Goal: Information Seeking & Learning: Learn about a topic

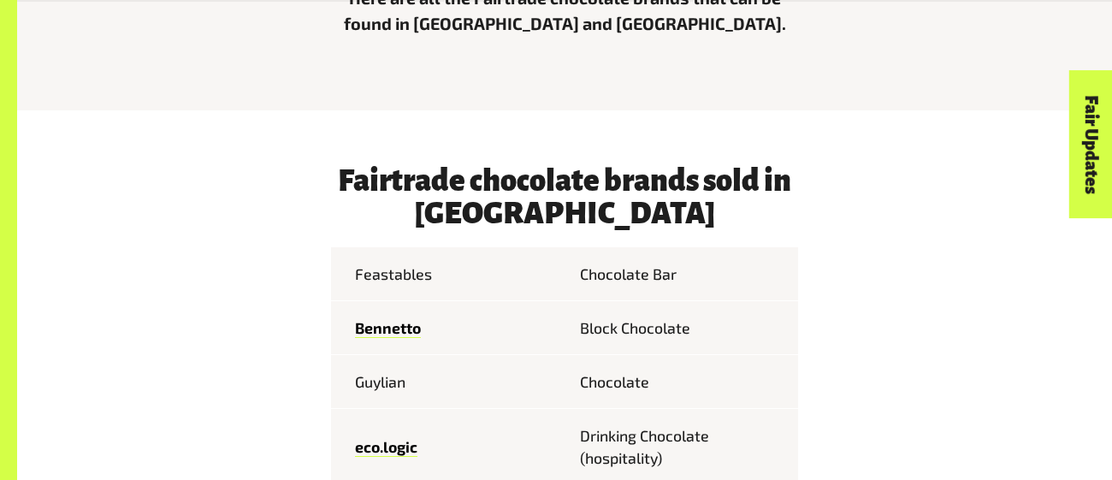
scroll to position [652, 0]
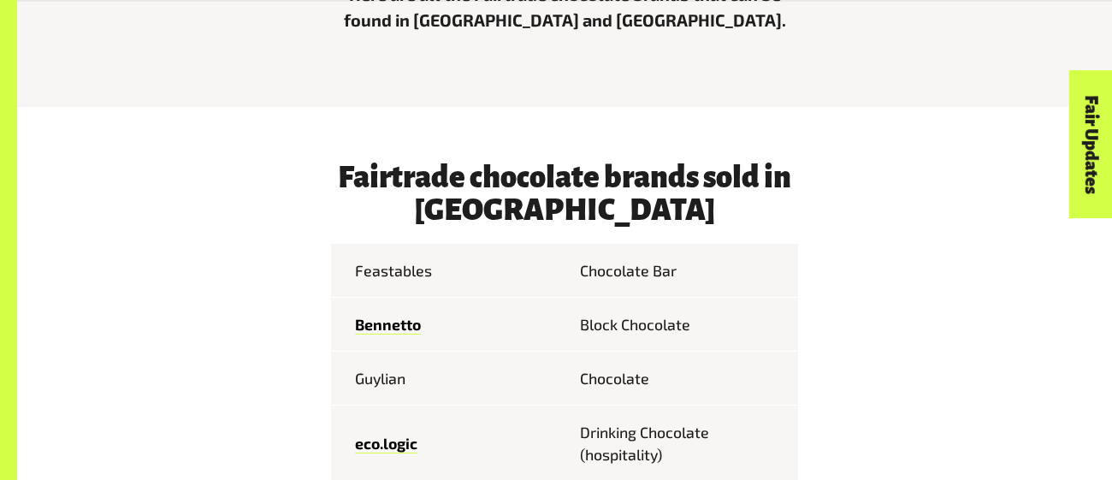
click at [640, 264] on td "Chocolate Bar" at bounding box center [680, 270] width 233 height 53
click at [644, 270] on td "Chocolate Bar" at bounding box center [680, 270] width 233 height 53
click at [674, 269] on td "Chocolate Bar" at bounding box center [680, 270] width 233 height 53
click at [390, 262] on td "Feastables" at bounding box center [447, 270] width 233 height 53
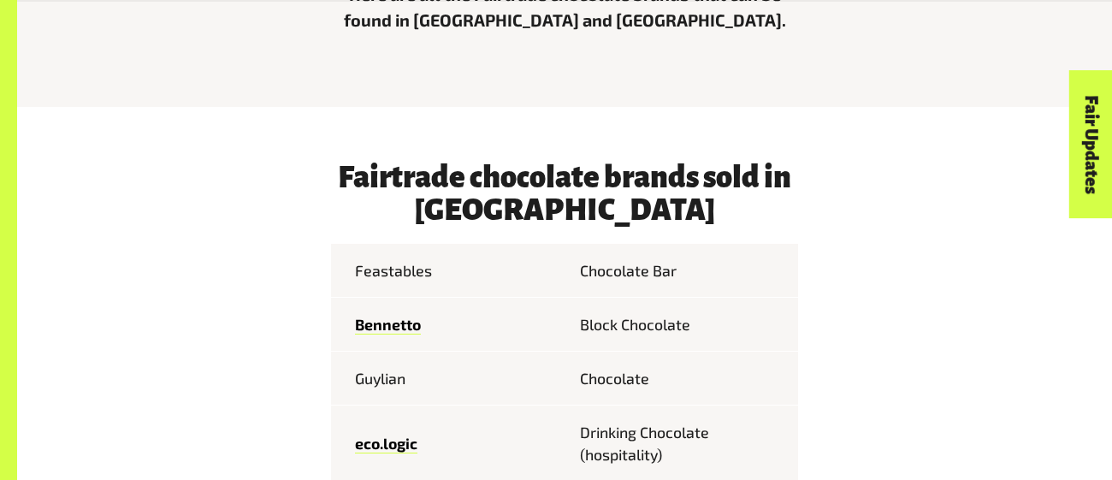
click at [393, 263] on td "Feastables" at bounding box center [447, 270] width 233 height 53
click at [461, 313] on td "Bennetto" at bounding box center [447, 324] width 233 height 54
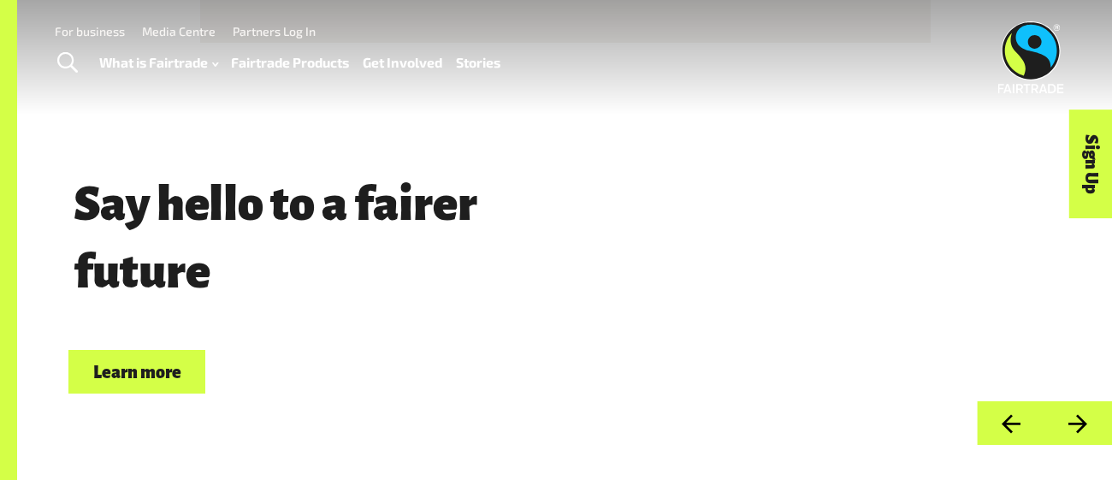
click at [556, 275] on span "Say hello to a fairer future" at bounding box center [326, 238] width 516 height 145
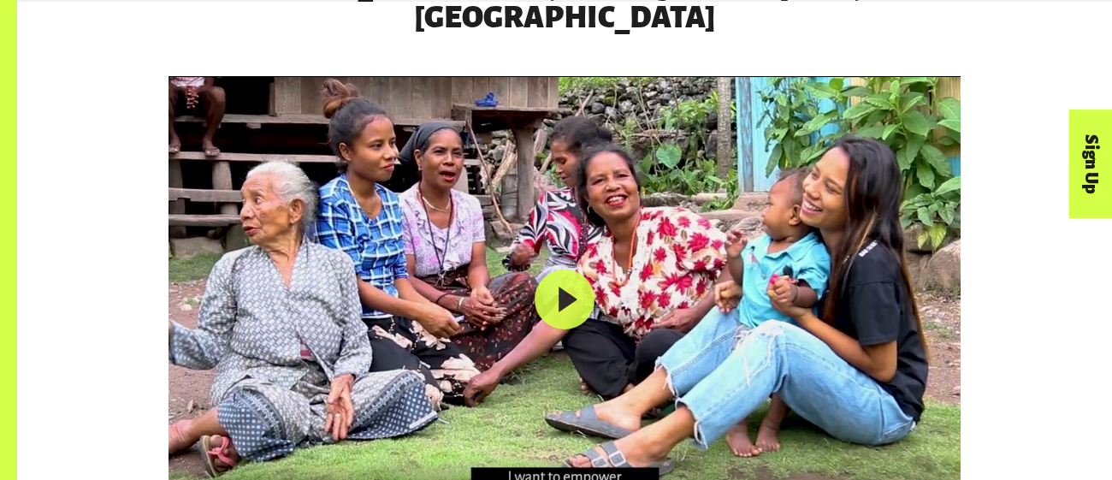
scroll to position [2659, 0]
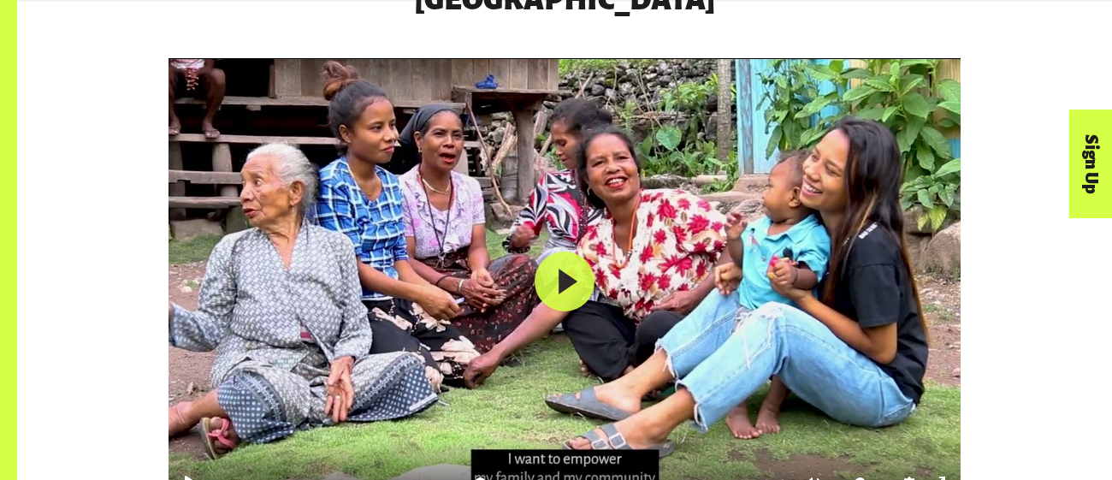
click at [553, 281] on div at bounding box center [564, 281] width 792 height 447
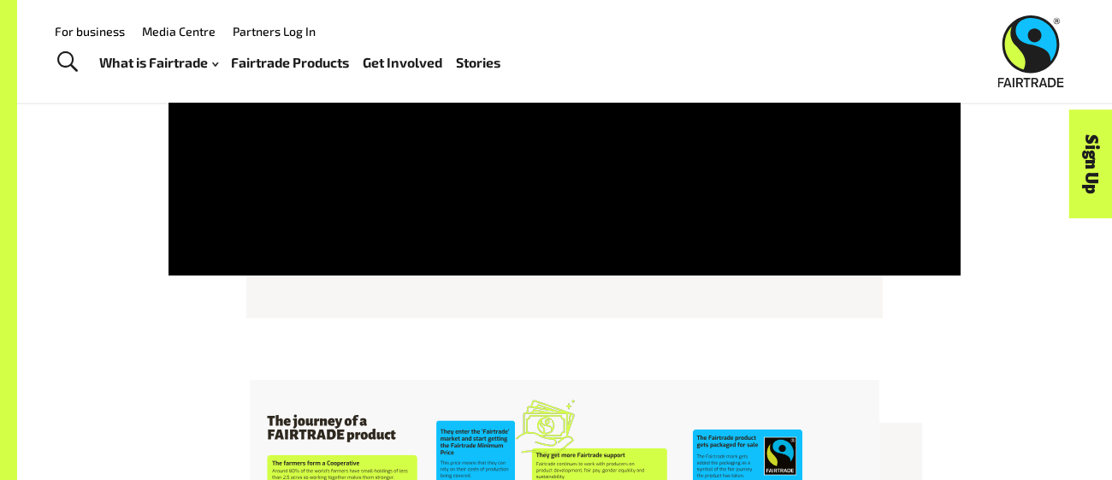
scroll to position [2879, 0]
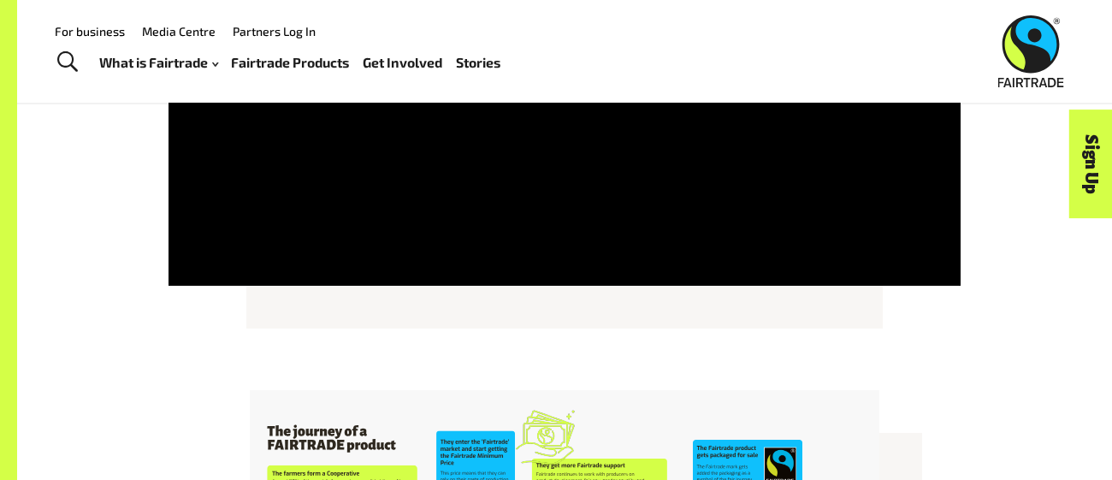
click at [584, 68] on div "For business Media Centre Partners Log In What is Fairtrade How Fairtrade works…" at bounding box center [415, 52] width 754 height 66
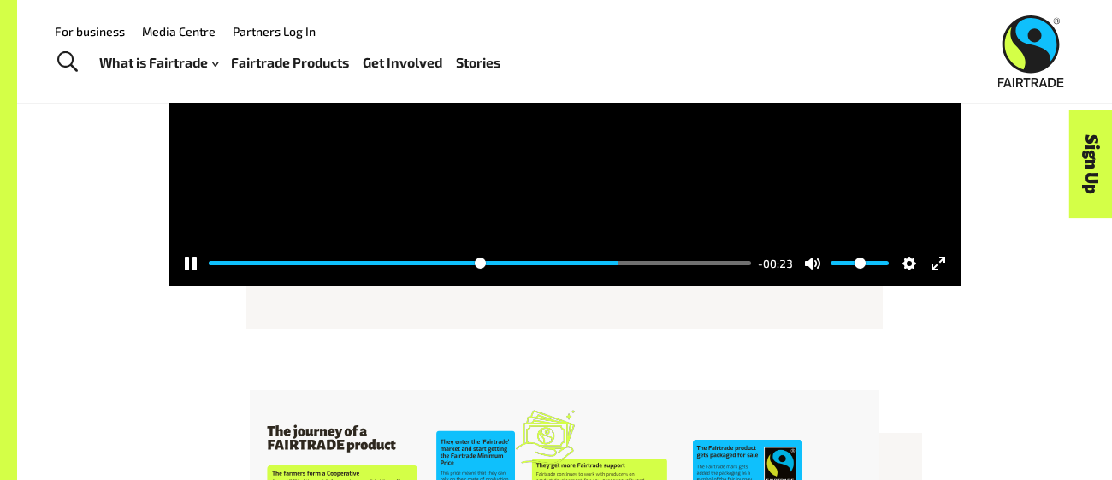
click at [587, 115] on div at bounding box center [564, 61] width 792 height 447
type input "*****"
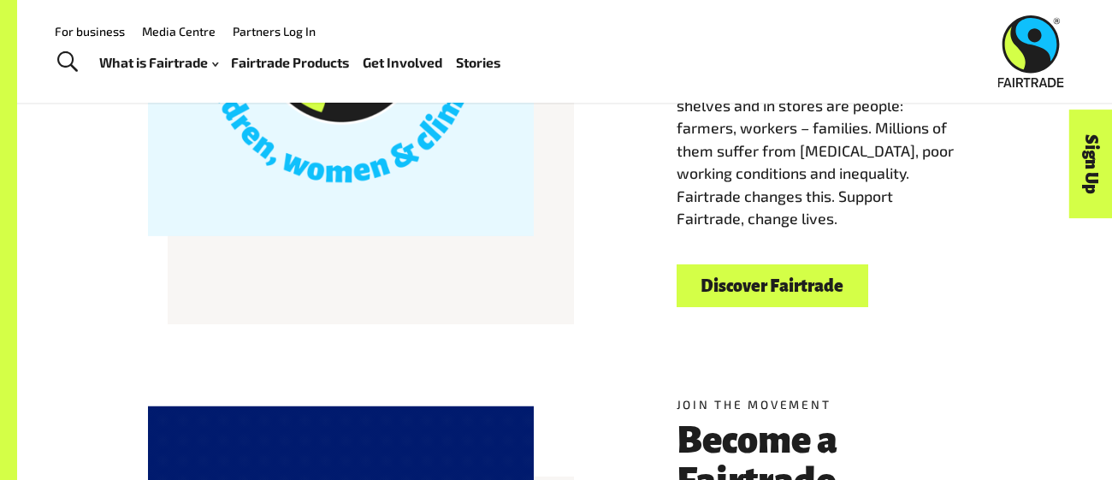
scroll to position [594, 0]
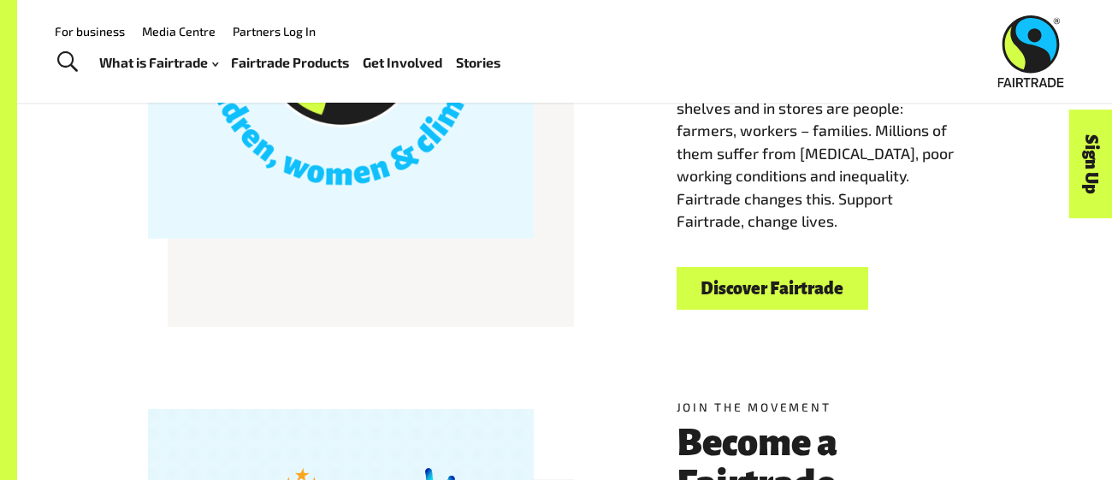
click at [801, 281] on link "Discover Fairtrade" at bounding box center [773, 289] width 192 height 44
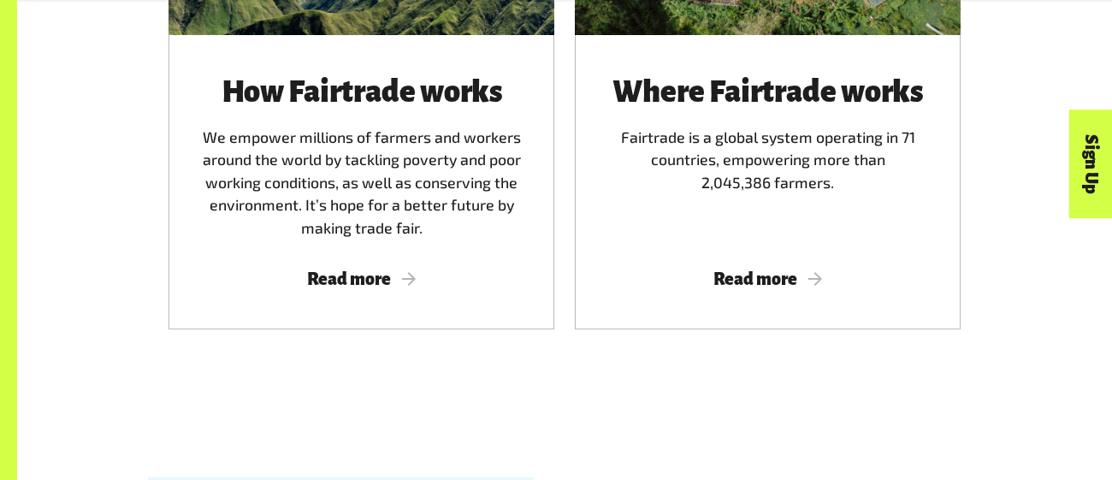
scroll to position [1185, 0]
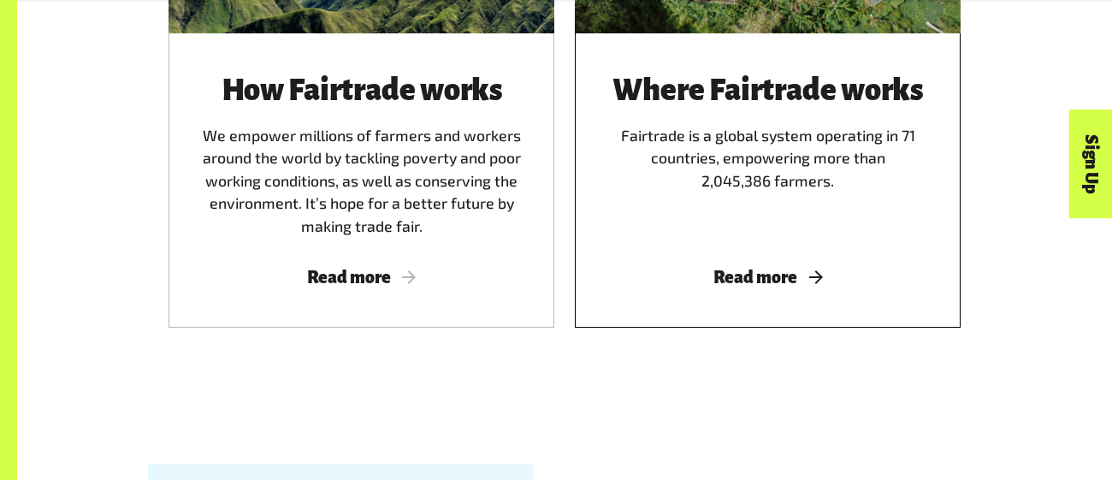
click at [770, 275] on span "Read more" at bounding box center [767, 277] width 345 height 19
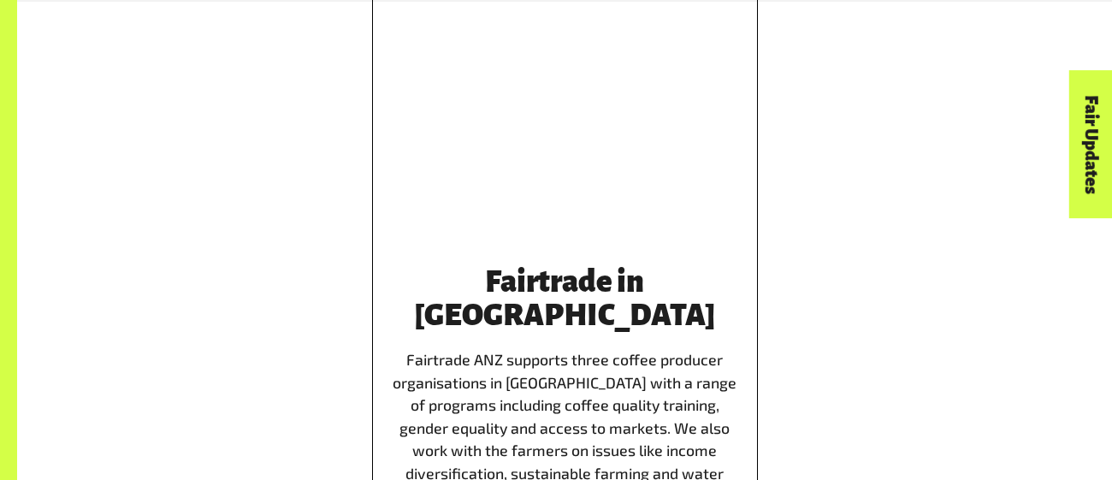
scroll to position [3295, 0]
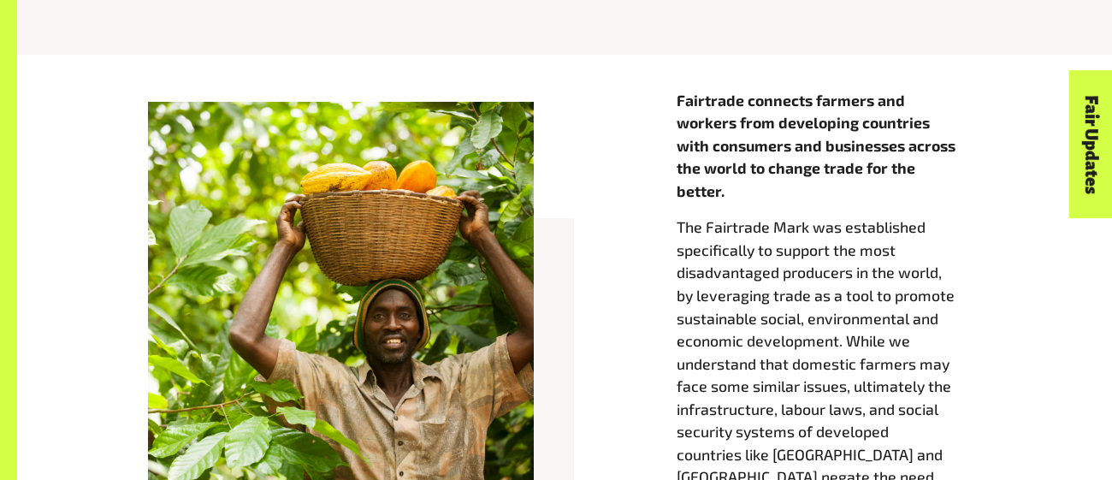
scroll to position [659, 0]
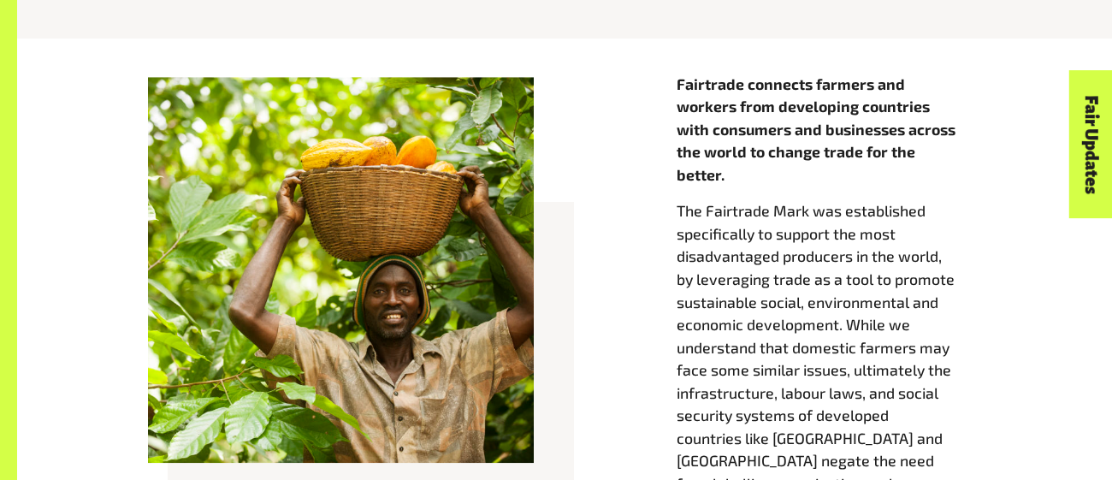
click at [612, 436] on div "Fairtrade connects farmers and workers from developing countries with consumers…" at bounding box center [564, 331] width 975 height 516
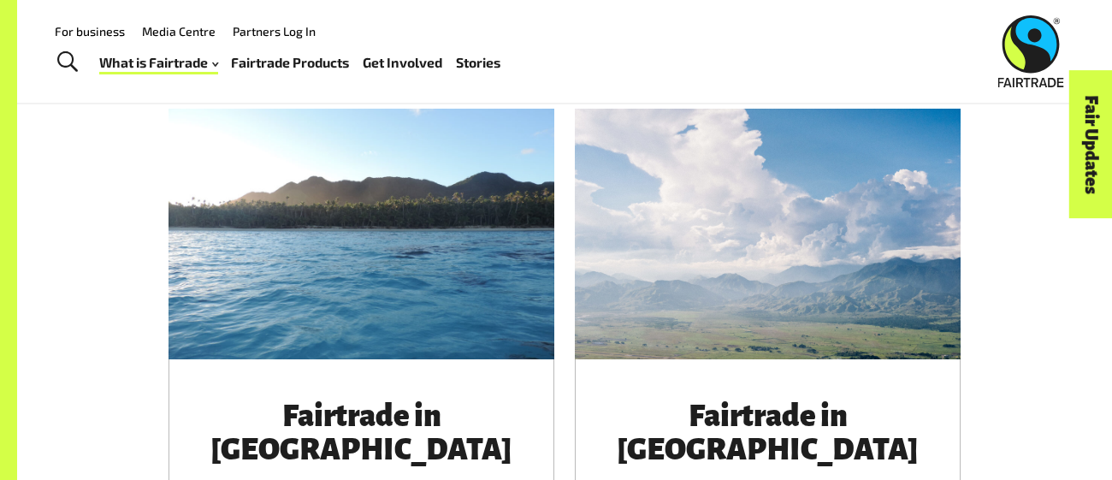
scroll to position [0, 0]
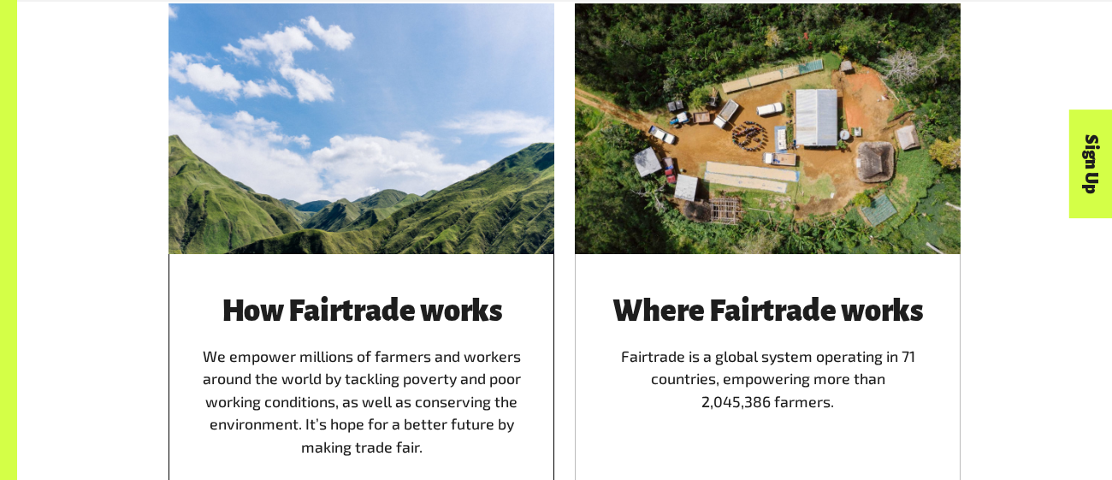
scroll to position [1011, 0]
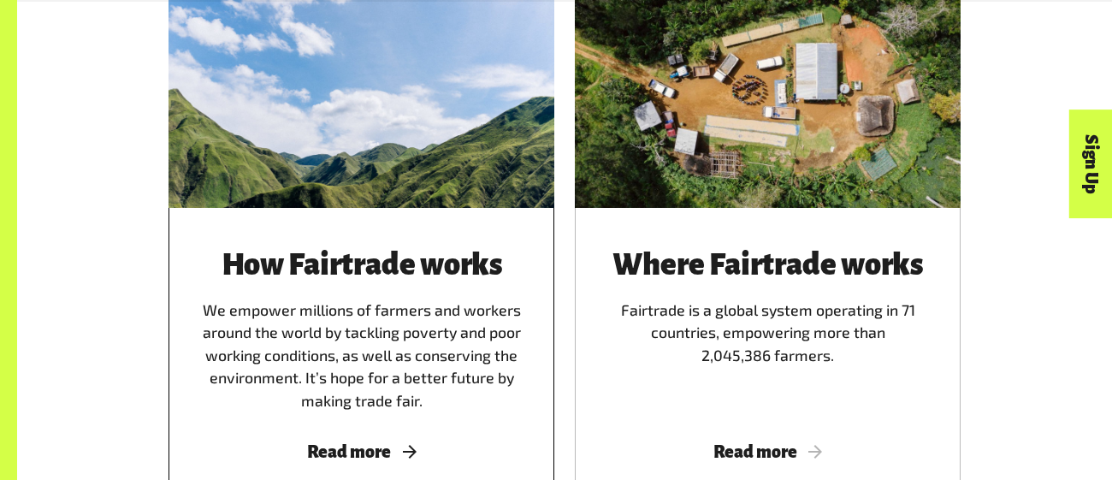
click at [355, 423] on div "How Fairtrade works We empower millions of farmers and workers around the world…" at bounding box center [361, 355] width 386 height 294
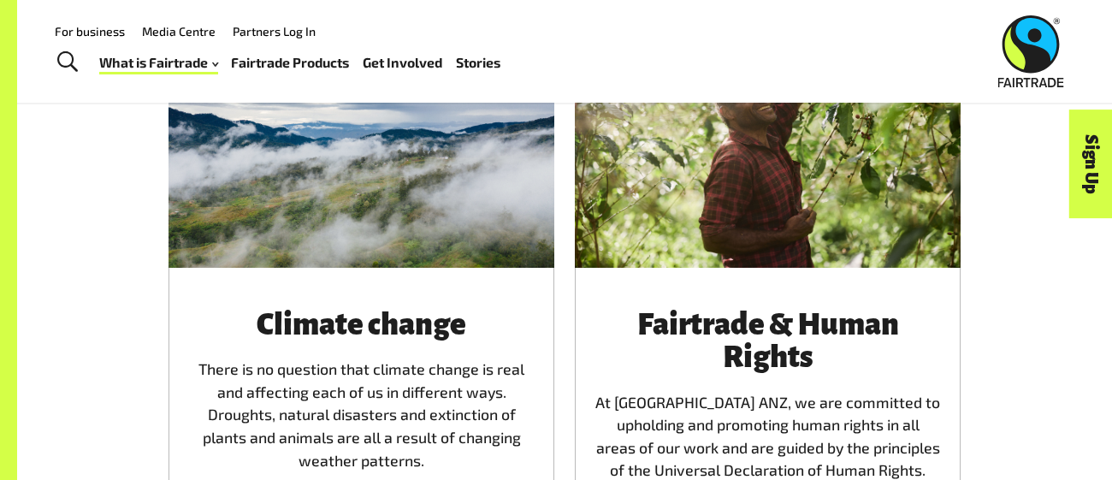
scroll to position [2660, 0]
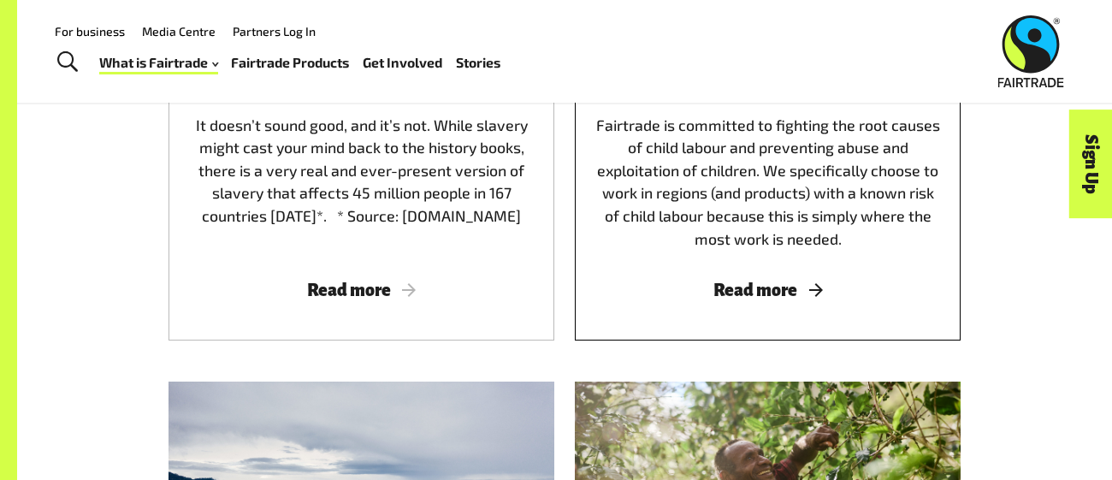
click at [741, 285] on span "Read more" at bounding box center [767, 290] width 345 height 19
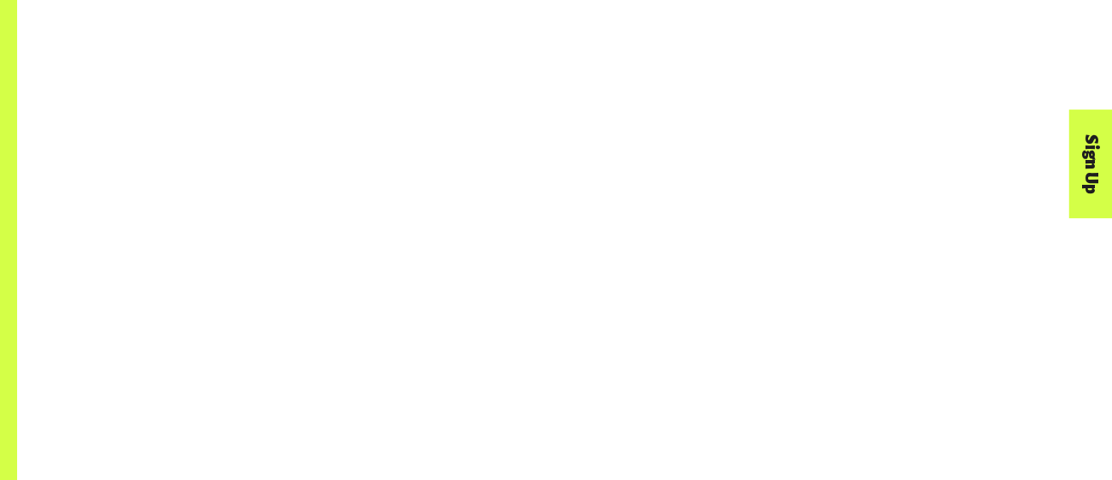
scroll to position [2611, 0]
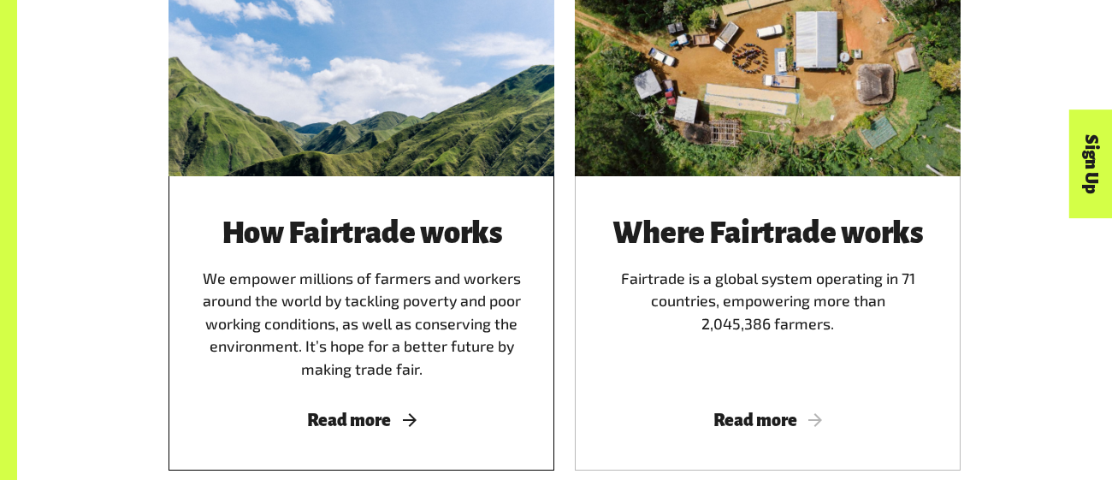
click at [303, 278] on div "How Fairtrade works We empower millions of farmers and workers around the world…" at bounding box center [361, 298] width 345 height 163
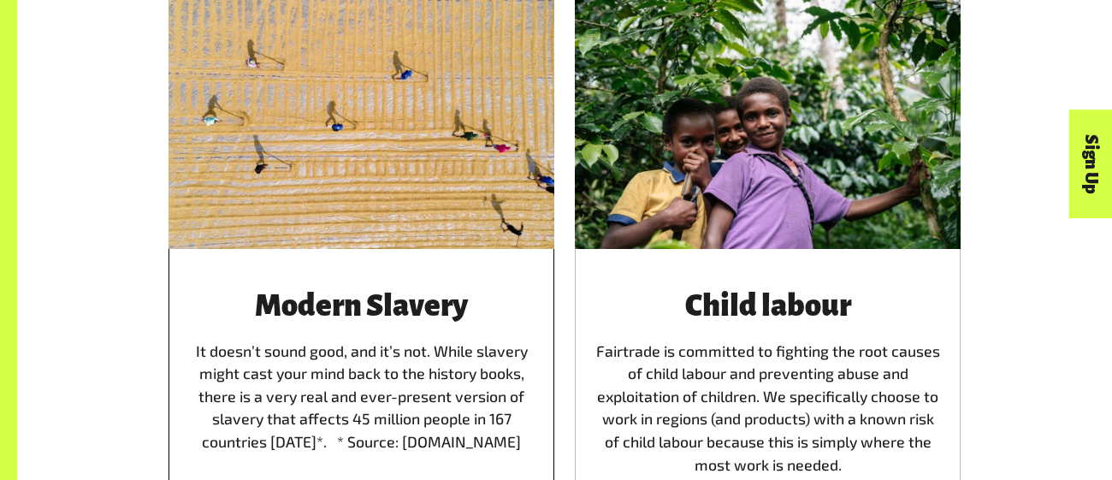
scroll to position [2633, 0]
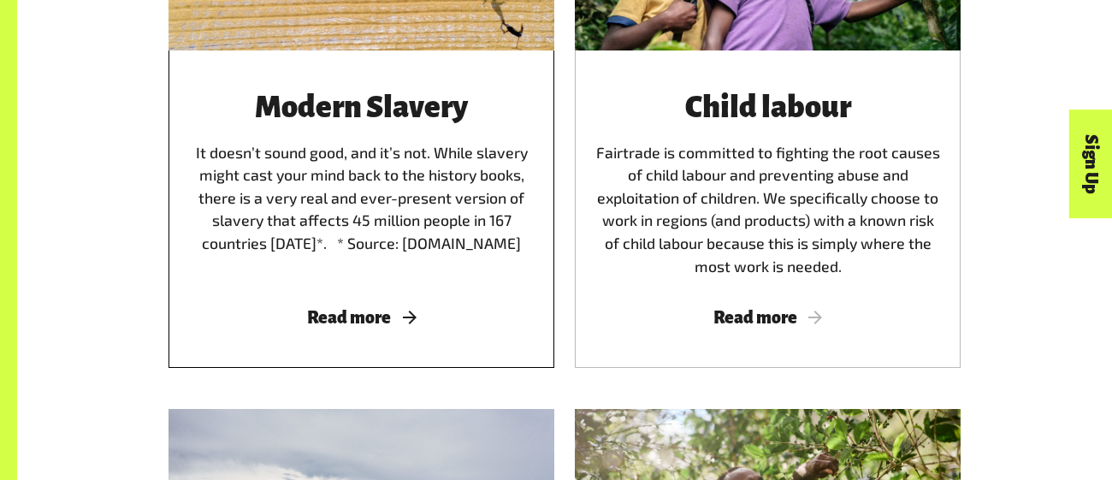
click at [377, 324] on span "Read more" at bounding box center [361, 317] width 345 height 19
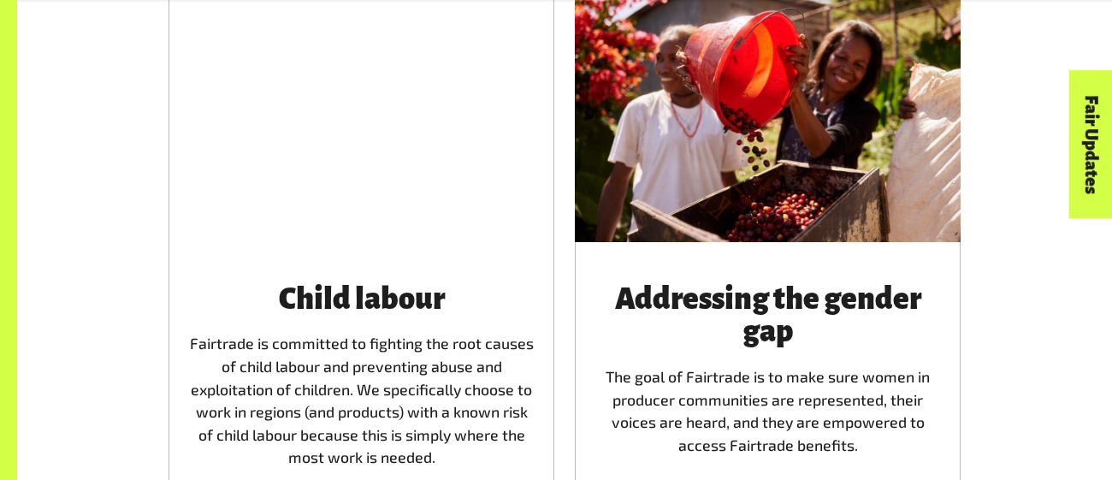
scroll to position [2207, 0]
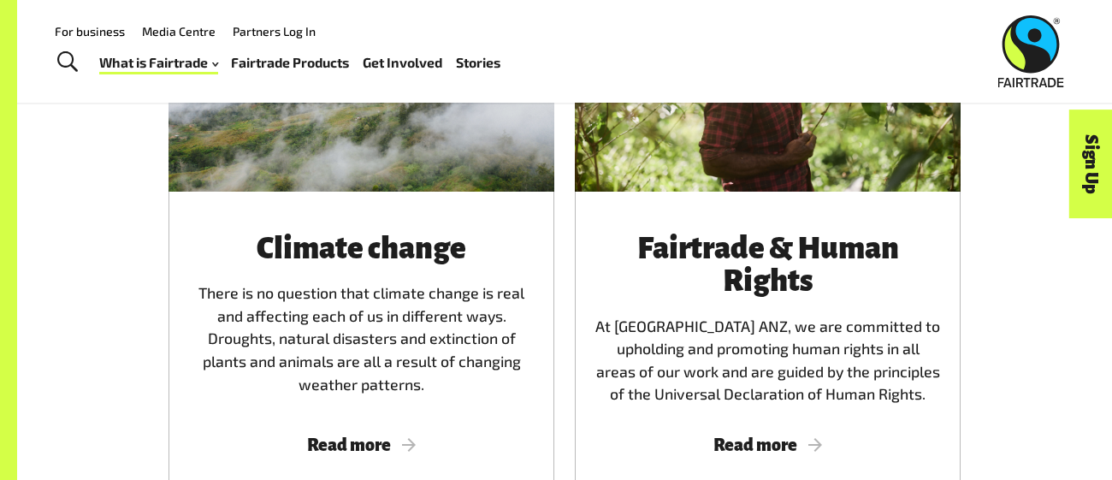
scroll to position [3088, 0]
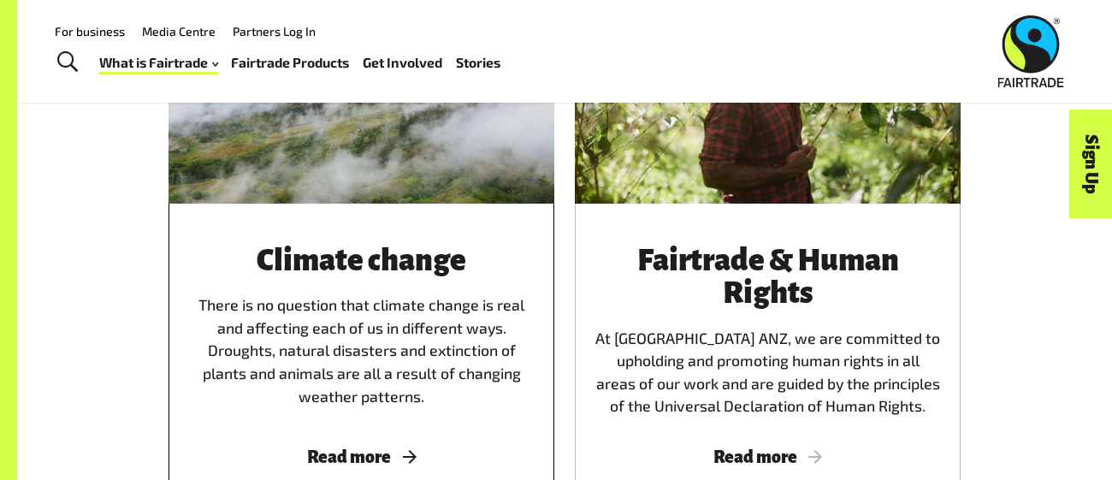
click at [321, 468] on div "Climate change There is no question that climate change is real and affecting e…" at bounding box center [361, 356] width 386 height 304
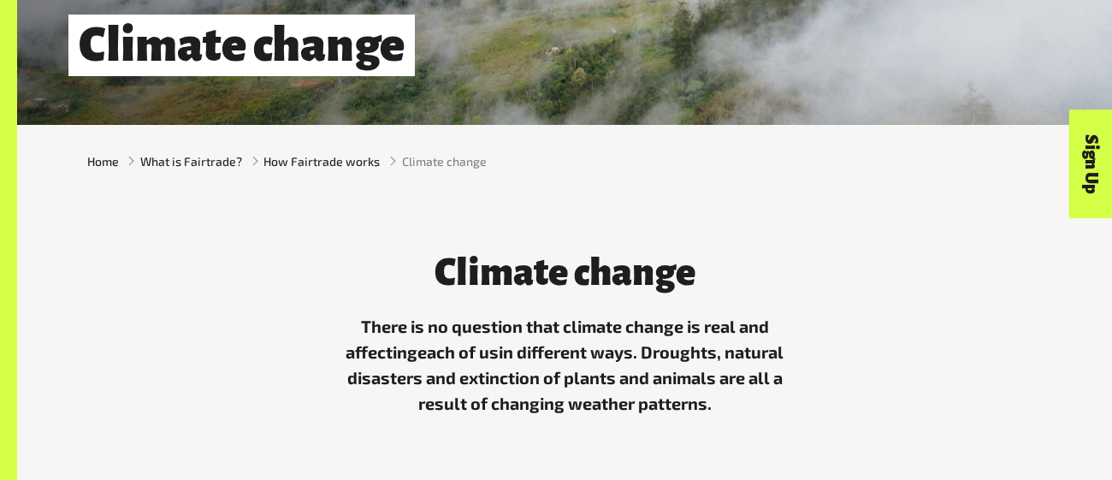
scroll to position [322, 0]
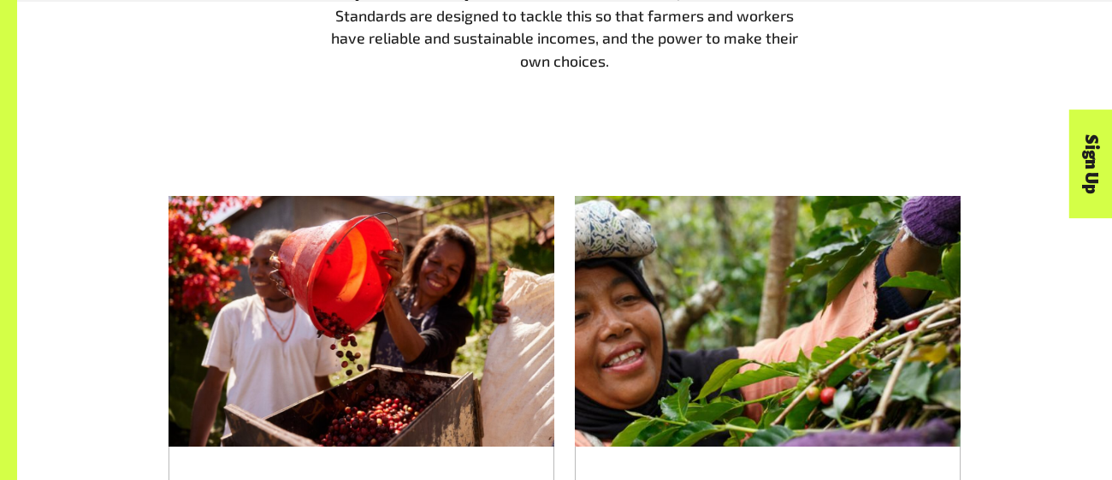
scroll to position [1611, 0]
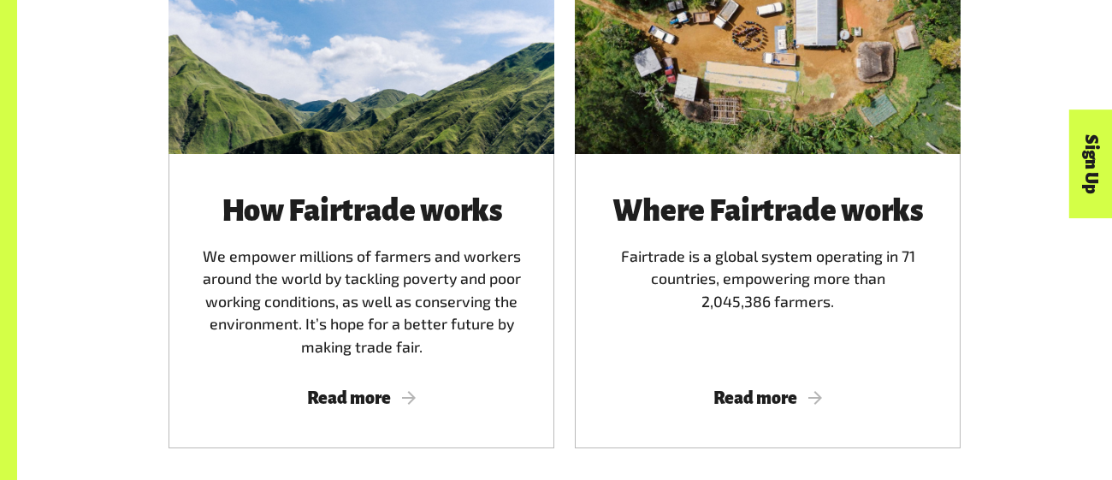
scroll to position [1012, 0]
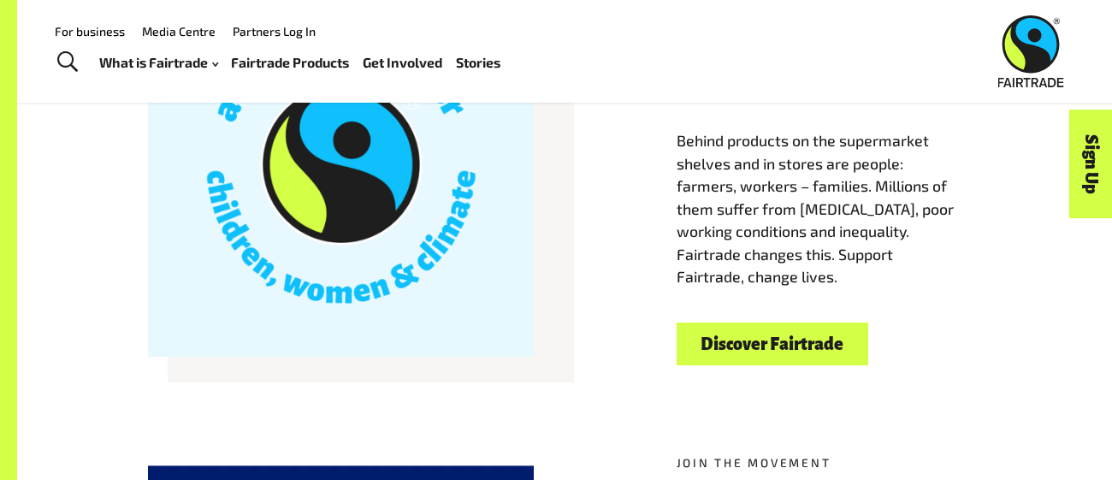
scroll to position [522, 0]
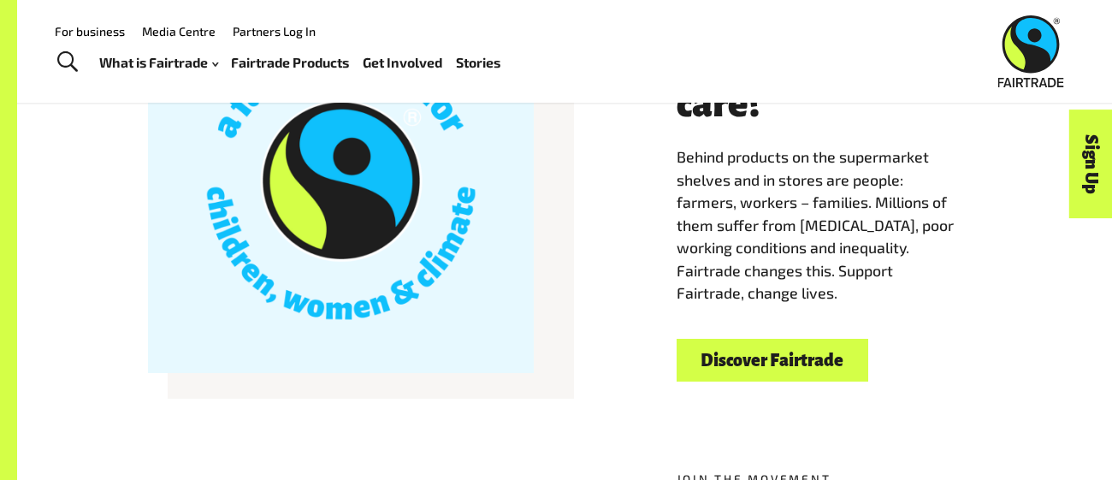
click at [749, 373] on link "Discover Fairtrade" at bounding box center [773, 361] width 192 height 44
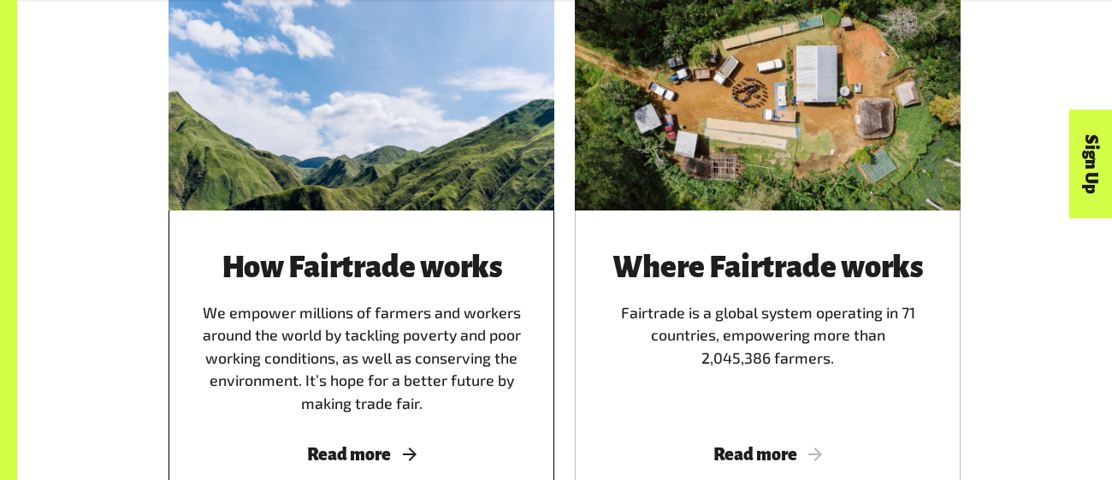
scroll to position [1015, 0]
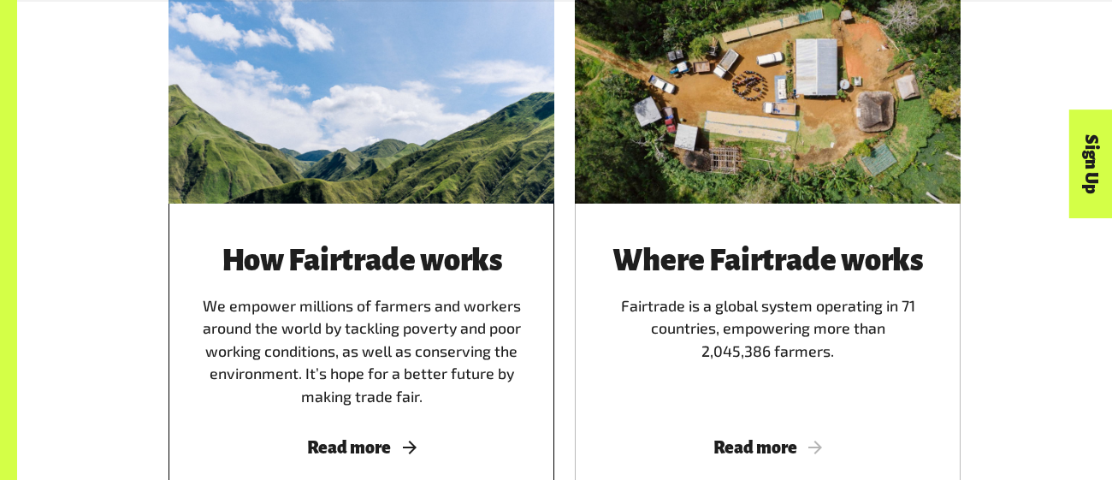
click at [359, 441] on span "Read more" at bounding box center [361, 447] width 345 height 19
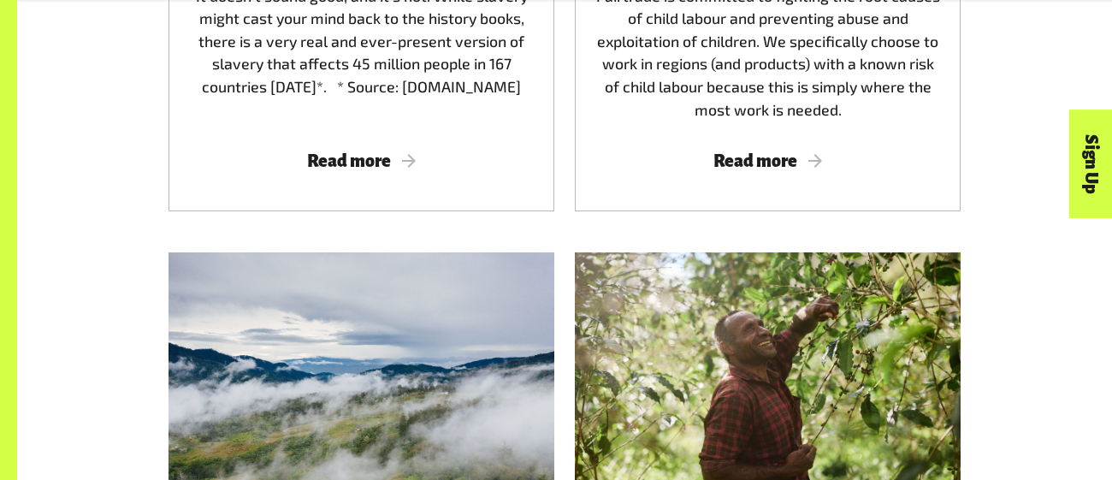
scroll to position [3124, 0]
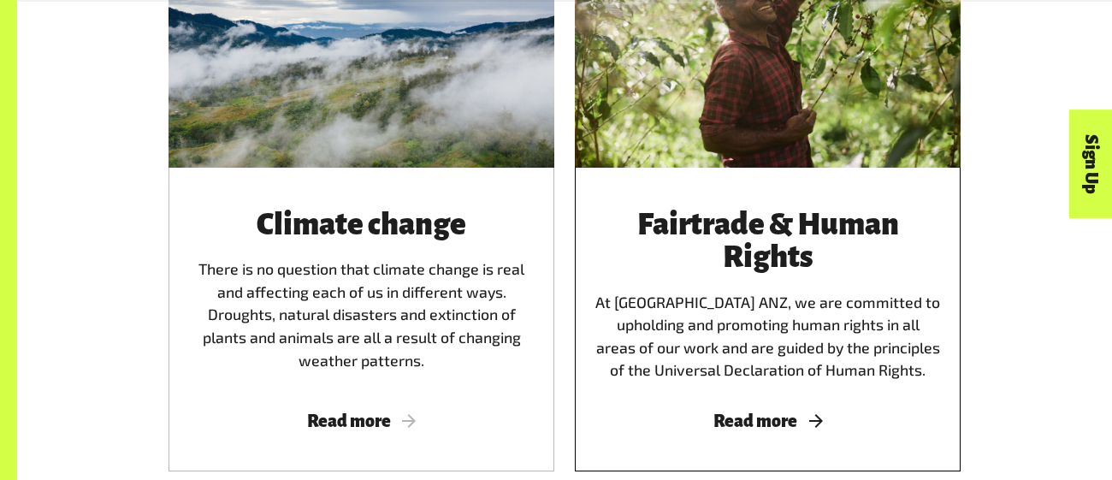
click at [738, 417] on span "Read more" at bounding box center [767, 420] width 345 height 19
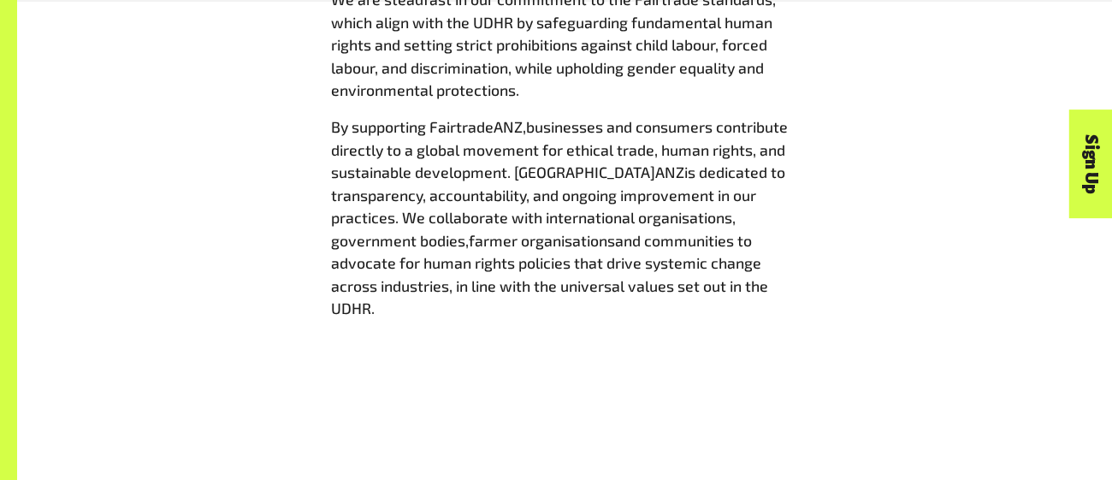
scroll to position [1553, 0]
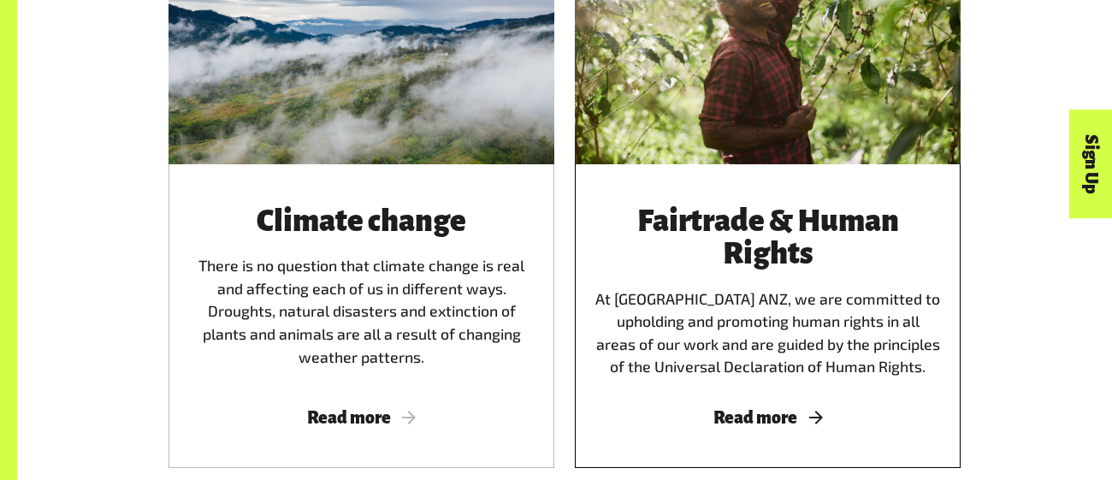
click at [745, 405] on div "Fairtrade & Human Rights At Fairtrade ANZ, we are committed to upholding and pr…" at bounding box center [768, 316] width 386 height 304
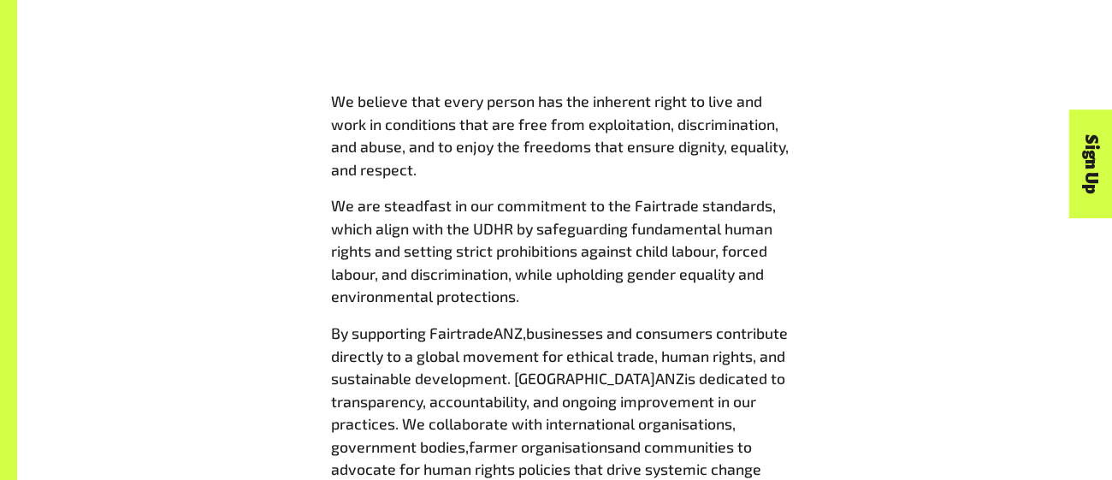
scroll to position [1350, 0]
